Goal: Transaction & Acquisition: Download file/media

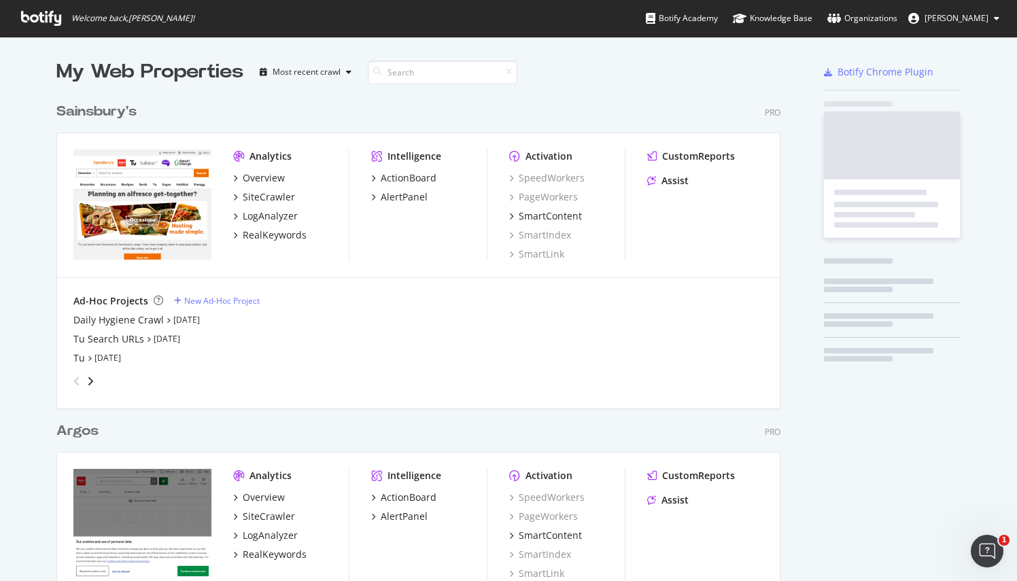
scroll to position [628, 724]
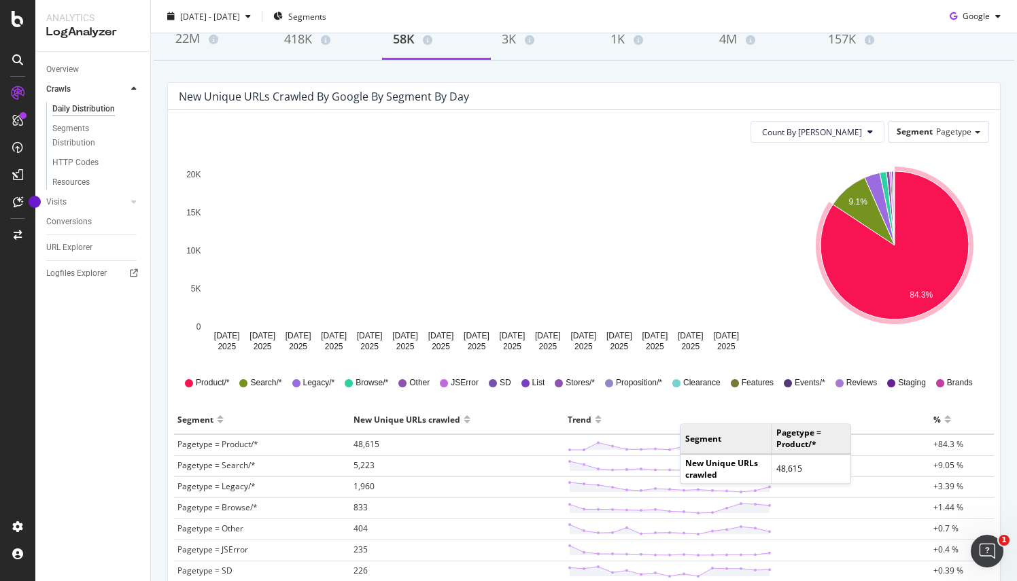
scroll to position [136, 0]
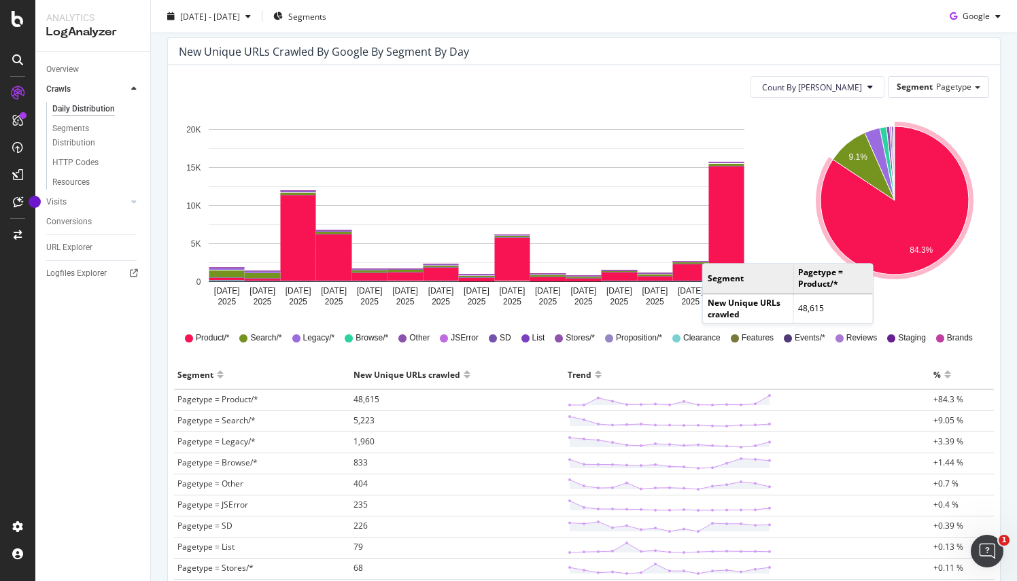
click at [877, 250] on icon "A chart." at bounding box center [895, 201] width 148 height 148
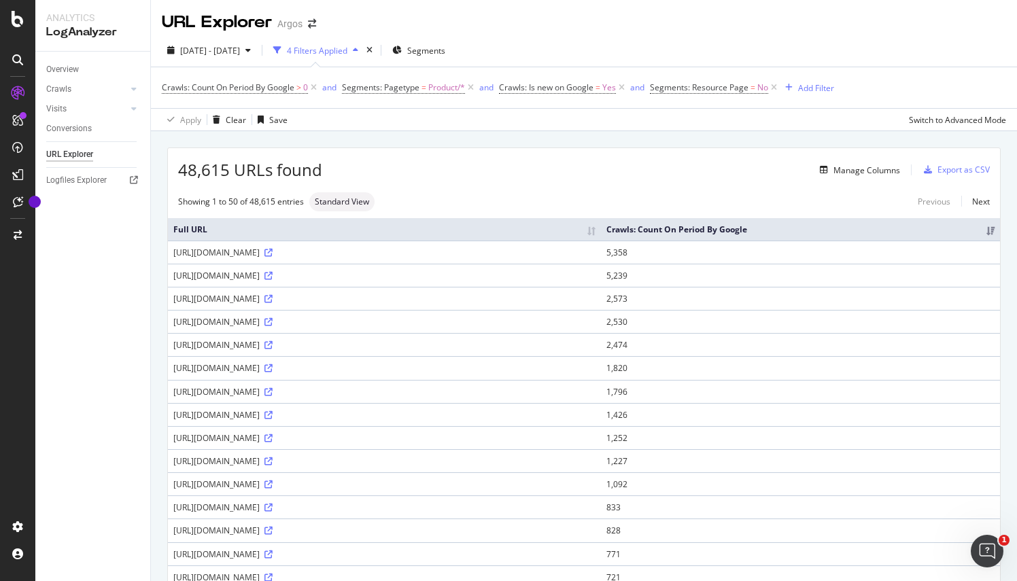
click at [301, 249] on div "[URL][DOMAIN_NAME]" at bounding box center [384, 253] width 422 height 12
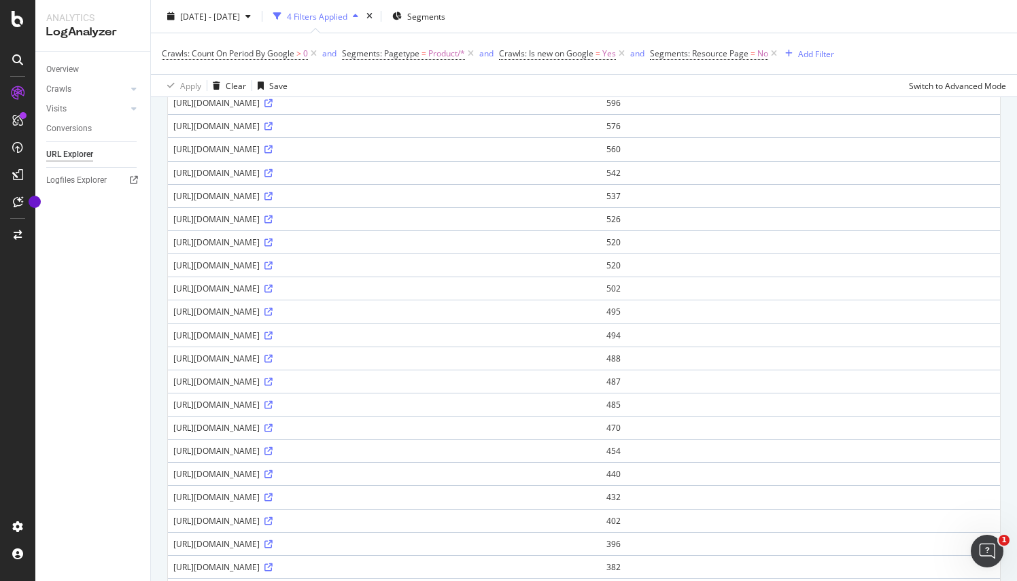
scroll to position [881, 0]
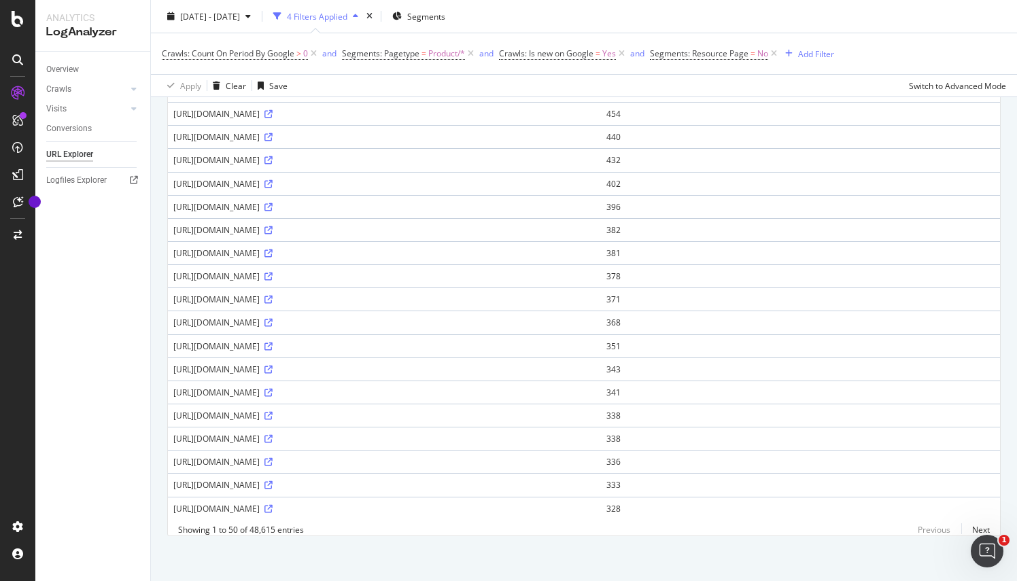
drag, startPoint x: 348, startPoint y: 542, endPoint x: 383, endPoint y: 437, distance: 111.0
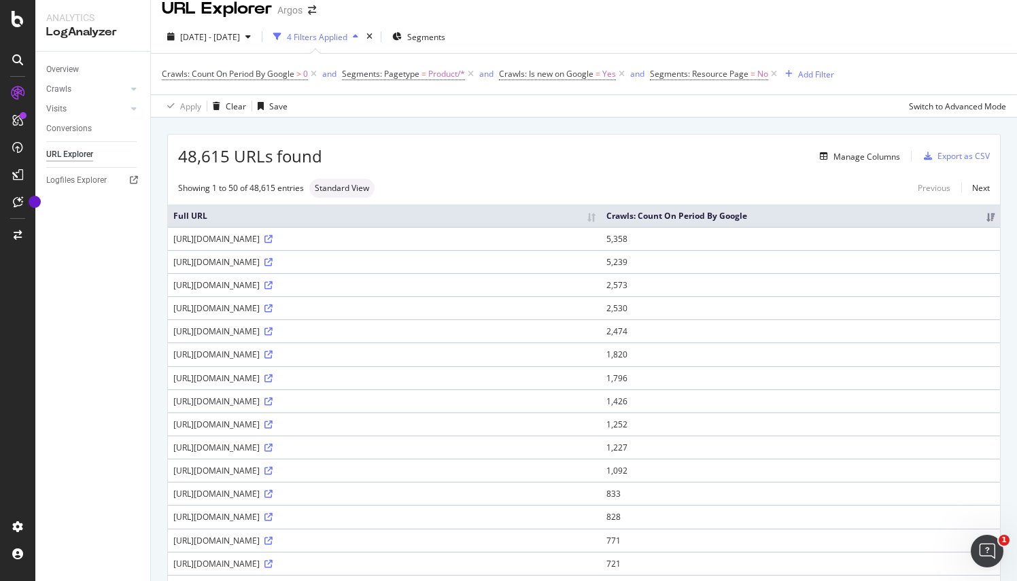
scroll to position [0, 0]
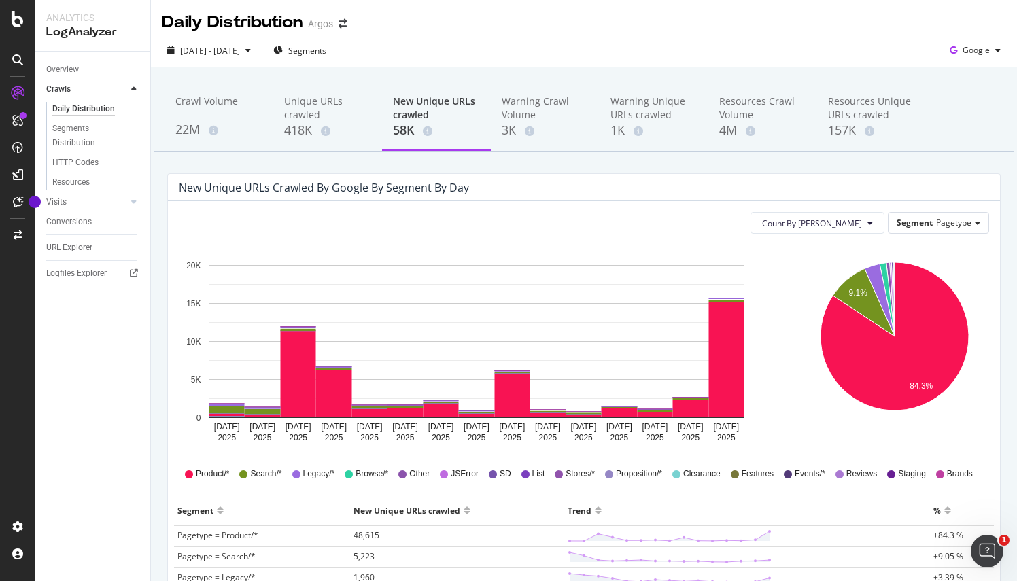
click at [423, 116] on div "New Unique URLs crawled" at bounding box center [436, 108] width 87 height 27
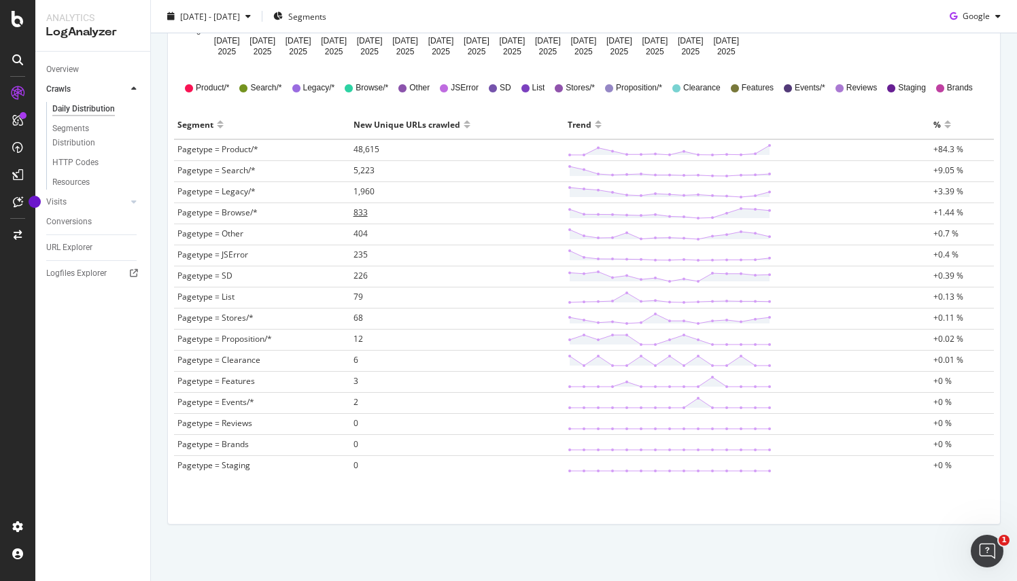
scroll to position [182, 0]
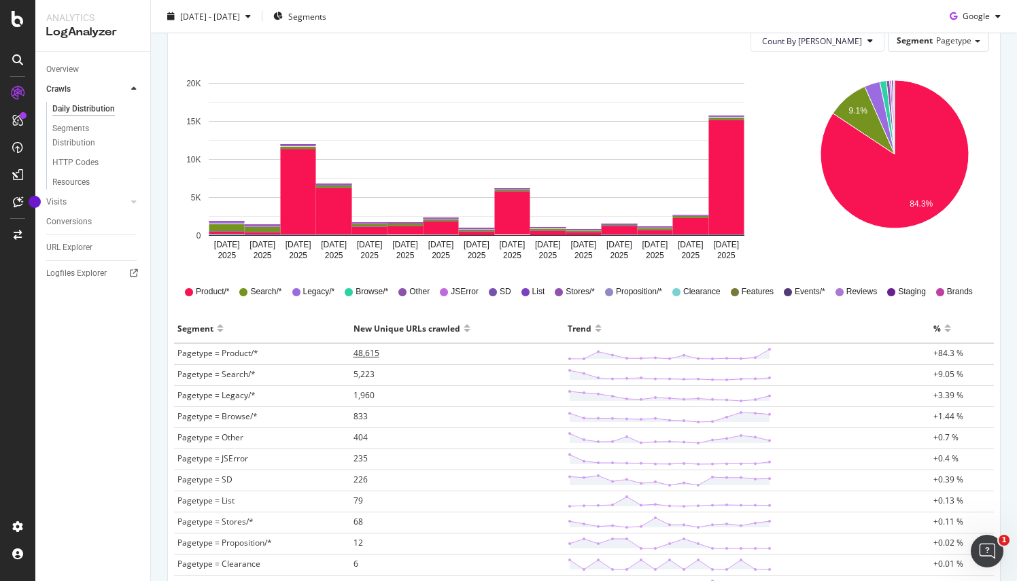
click at [362, 350] on span "48,615" at bounding box center [367, 354] width 26 height 12
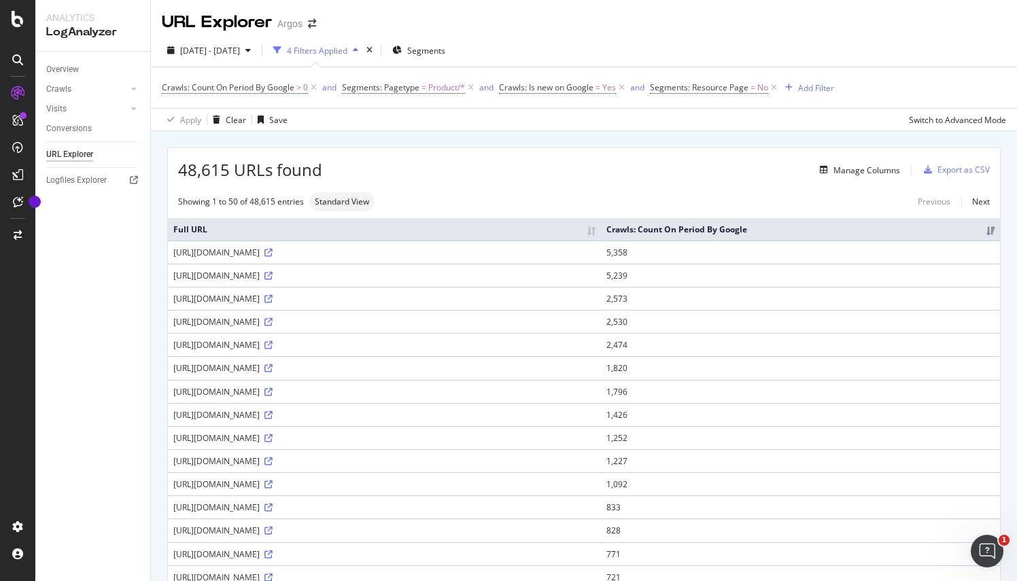
scroll to position [68, 0]
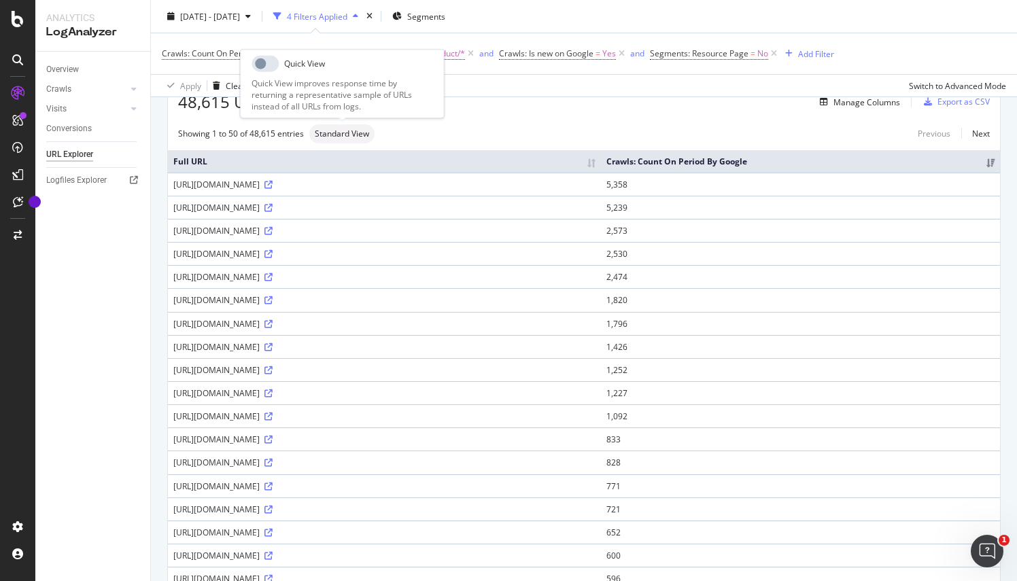
click at [354, 133] on span "Standard View" at bounding box center [342, 134] width 54 height 8
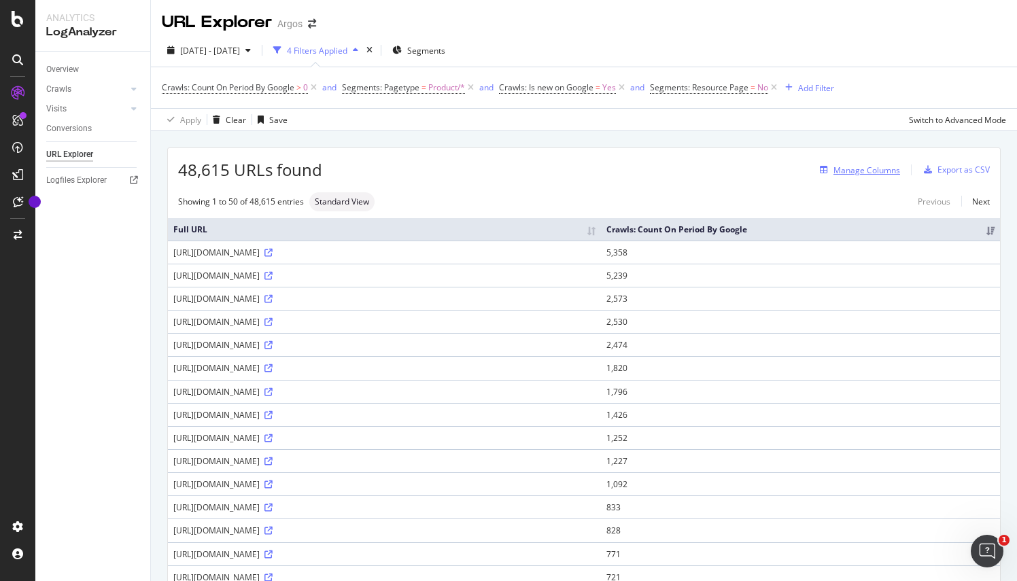
click at [856, 171] on div "Manage Columns" at bounding box center [867, 171] width 67 height 12
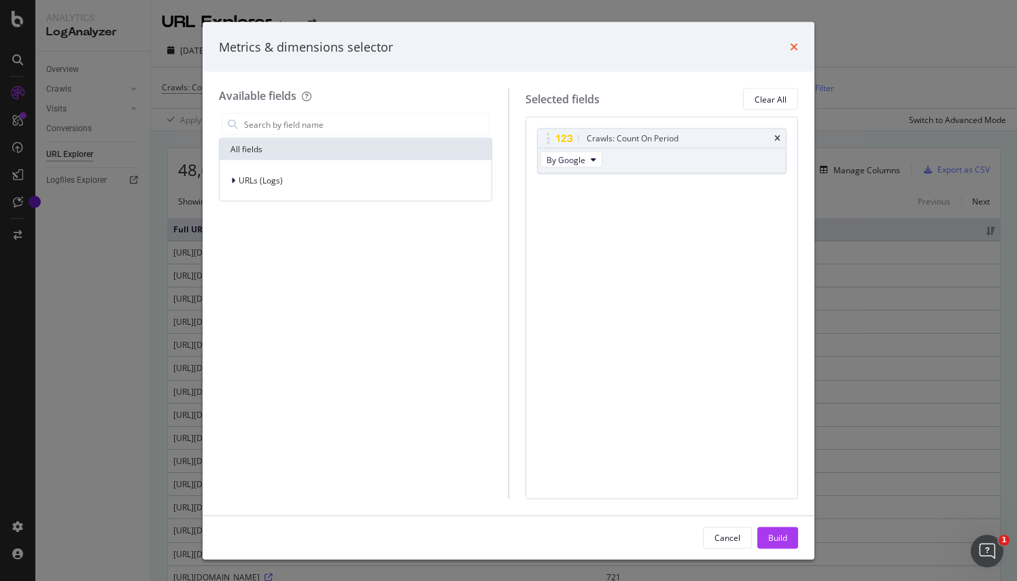
click at [796, 50] on icon "times" at bounding box center [794, 46] width 8 height 11
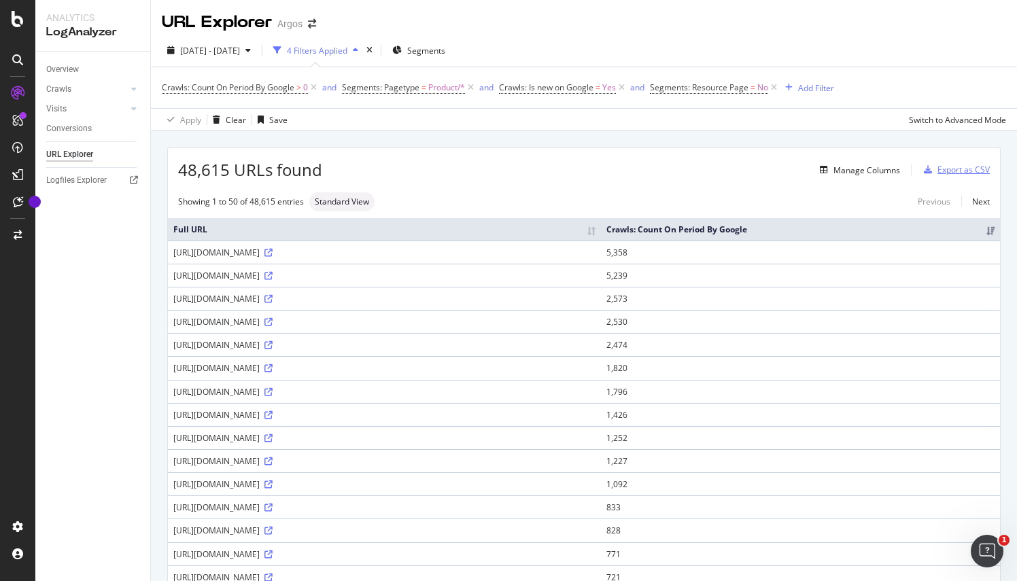
click at [974, 164] on div "Export as CSV" at bounding box center [964, 170] width 52 height 12
click at [958, 169] on div "Export as CSV" at bounding box center [964, 170] width 52 height 12
click at [15, 171] on icon at bounding box center [17, 174] width 11 height 11
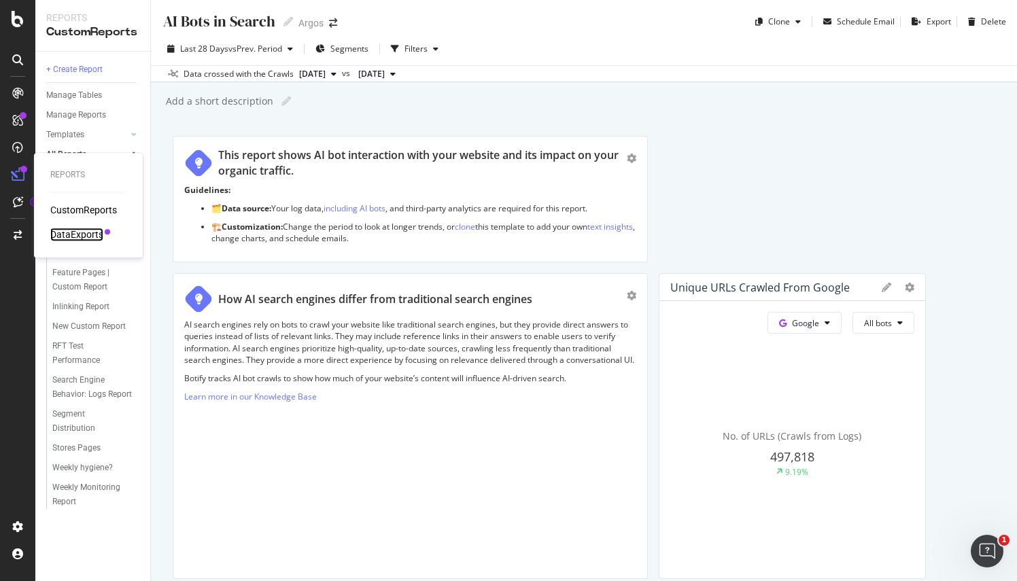
click at [80, 234] on div "DataExports" at bounding box center [76, 235] width 53 height 14
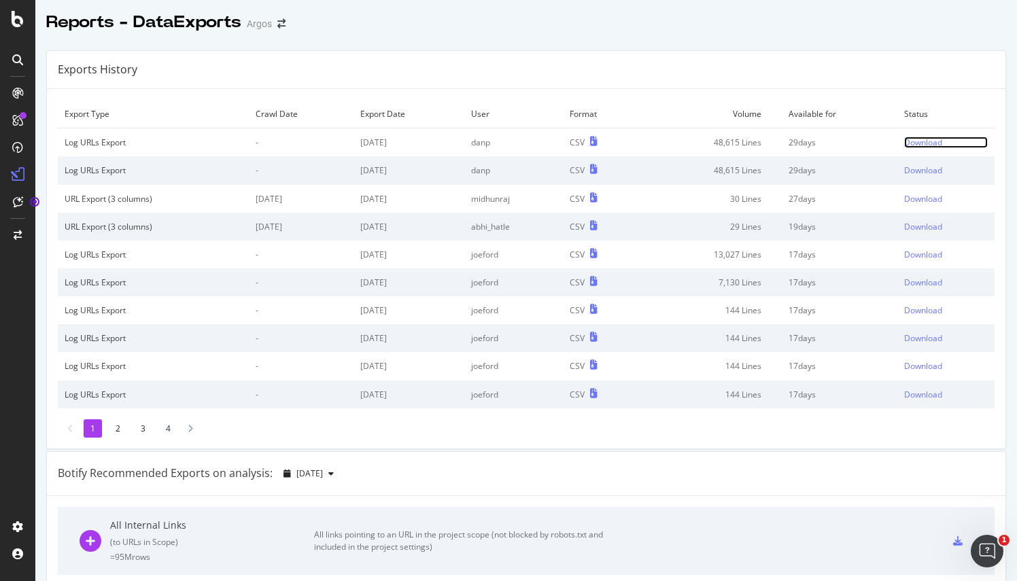
click at [905, 146] on div "Download" at bounding box center [924, 143] width 38 height 12
click at [905, 144] on div "Download" at bounding box center [924, 143] width 38 height 12
